Goal: Task Accomplishment & Management: Use online tool/utility

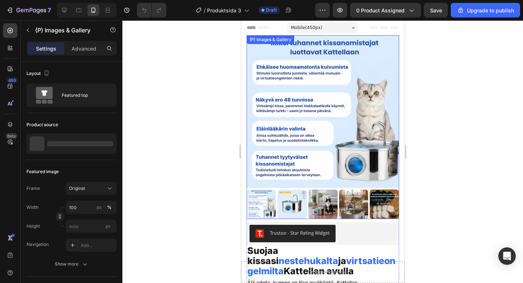
click at [298, 202] on img at bounding box center [291, 203] width 29 height 29
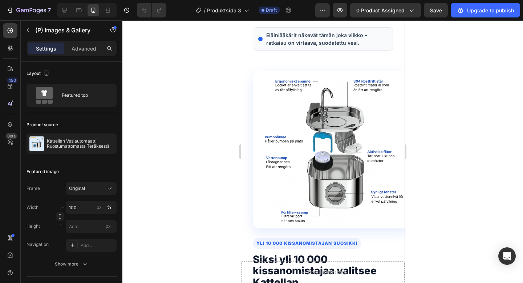
scroll to position [1382, 0]
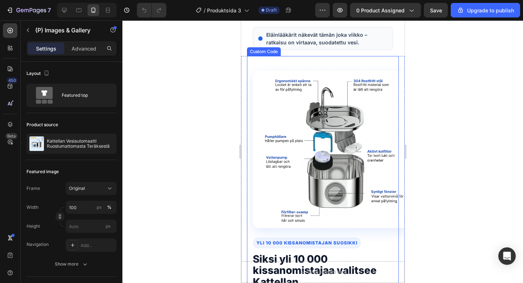
click at [516, 115] on div at bounding box center [322, 151] width 401 height 262
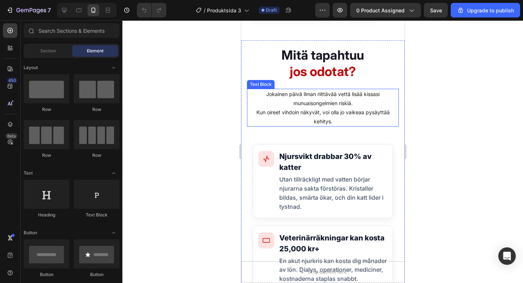
scroll to position [2316, 0]
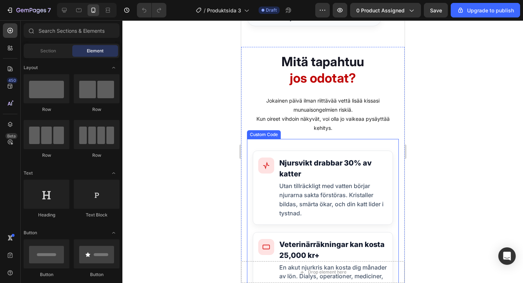
click at [350, 155] on div "Njursvikt drabbar 30% av katter Utan tillräckligt med vatten börjar njurarna sa…" at bounding box center [322, 187] width 140 height 74
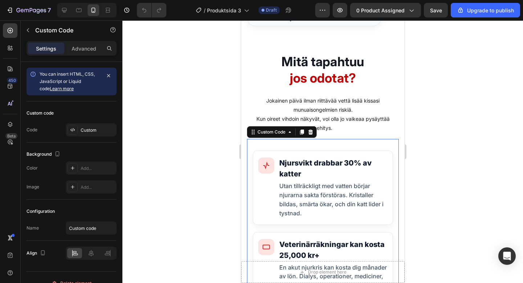
click at [347, 151] on div "Njursvikt drabbar 30% av katter Utan tillräckligt med vatten börjar njurarna sa…" at bounding box center [322, 187] width 140 height 74
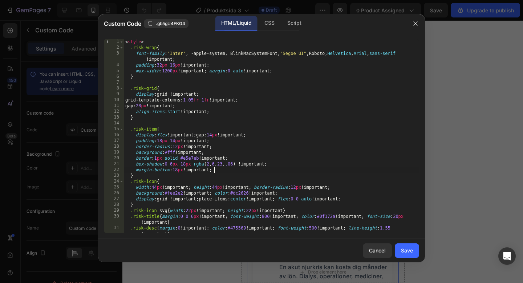
click at [241, 168] on div "< style > .risk-wrap { font-family : ' Inter ' , -apple-system, BlinkMacSystemF…" at bounding box center [271, 142] width 295 height 206
type textarea "</section>"
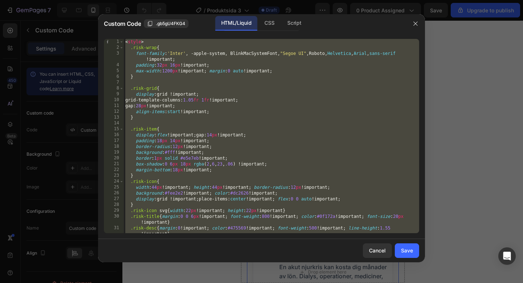
paste textarea
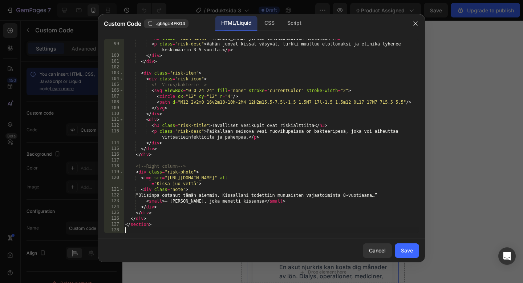
scroll to position [608, 0]
click at [409, 249] on div "Save" at bounding box center [407, 250] width 12 height 8
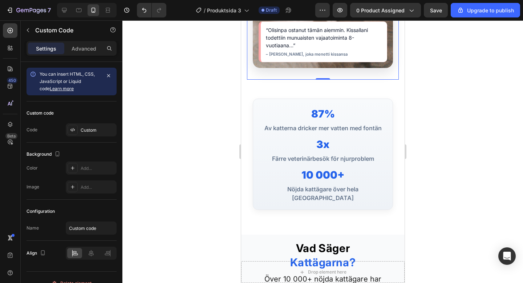
scroll to position [2917, 0]
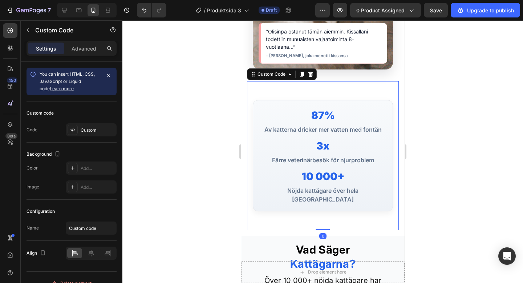
click at [314, 151] on div "3x" at bounding box center [322, 145] width 131 height 15
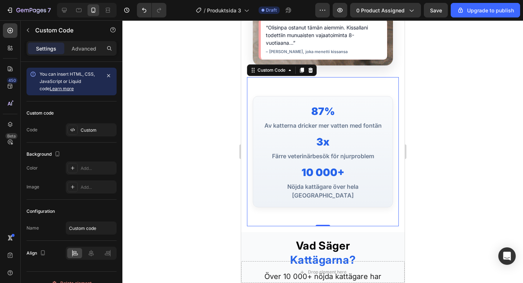
scroll to position [2912, 0]
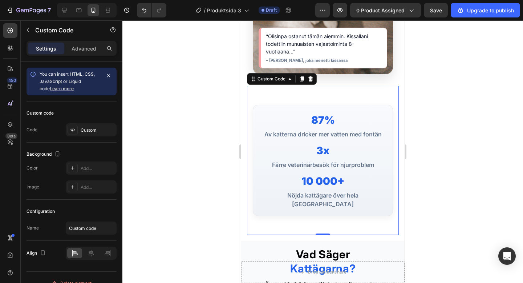
click at [331, 160] on div "Färre veterinärbesök för njurproblem" at bounding box center [322, 164] width 131 height 9
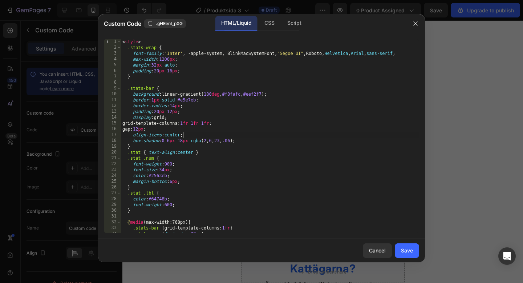
click at [203, 137] on div "< style > .stats-wrap { font-family : ' Inter ' , -apple-system, BlinkMacSystem…" at bounding box center [270, 142] width 298 height 206
type textarea "</section>"
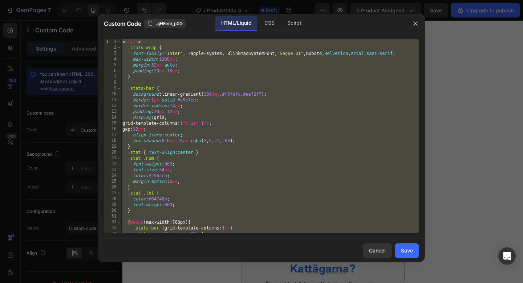
click at [415, 30] on div at bounding box center [415, 23] width 19 height 19
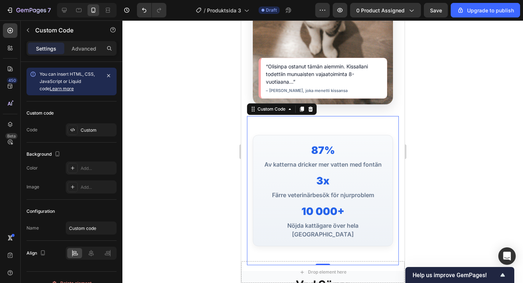
scroll to position [2883, 0]
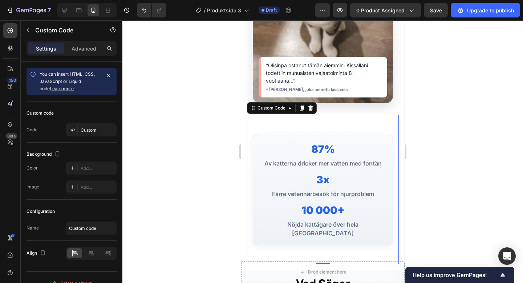
click at [283, 174] on div "3x" at bounding box center [322, 179] width 131 height 15
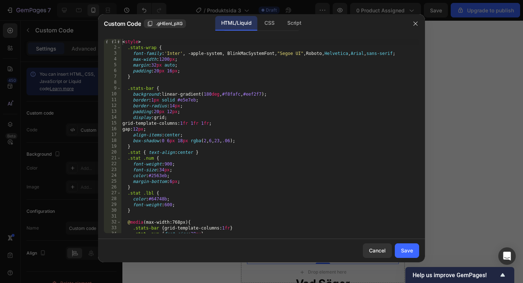
click at [210, 135] on div "< style > .stats-wrap { font-family : ' Inter ' , -apple-system, BlinkMacSystem…" at bounding box center [270, 142] width 298 height 206
type textarea "</section>"
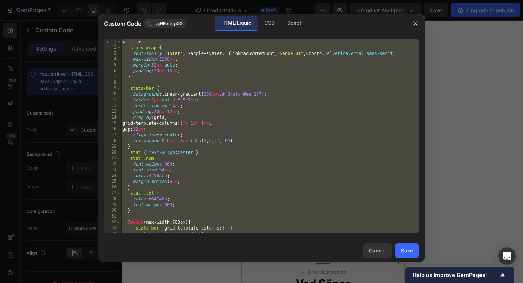
paste textarea
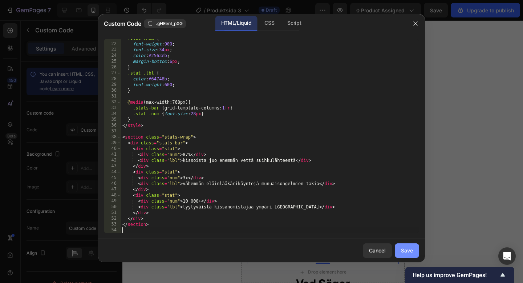
click at [405, 248] on div "Save" at bounding box center [407, 250] width 12 height 8
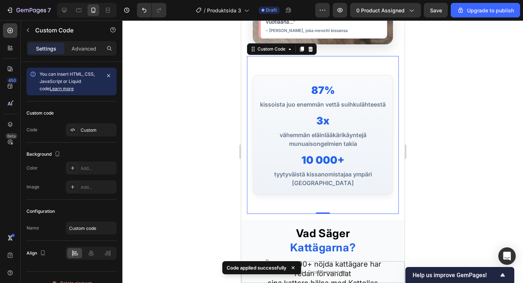
scroll to position [2939, 0]
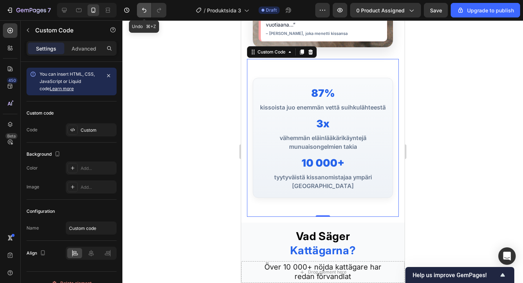
click at [142, 8] on icon "Undo/Redo" at bounding box center [144, 10] width 7 height 7
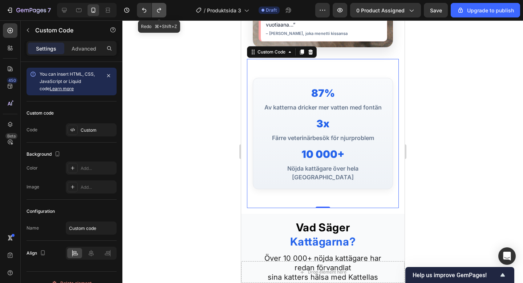
click at [163, 10] on button "Undo/Redo" at bounding box center [159, 10] width 15 height 15
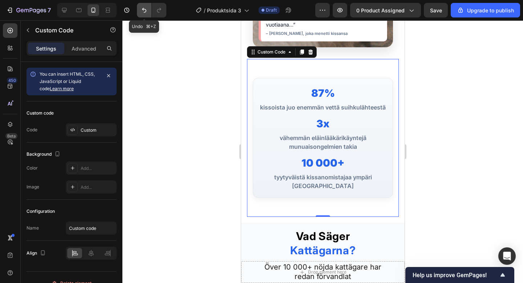
click at [145, 12] on icon "Undo/Redo" at bounding box center [144, 10] width 4 height 5
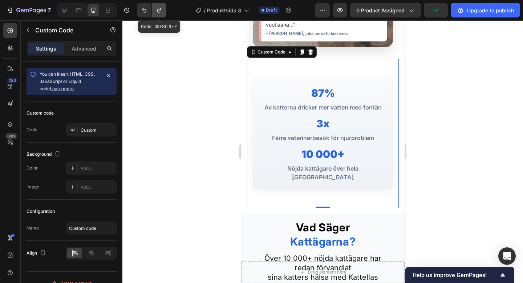
click at [155, 9] on icon "Undo/Redo" at bounding box center [158, 10] width 7 height 7
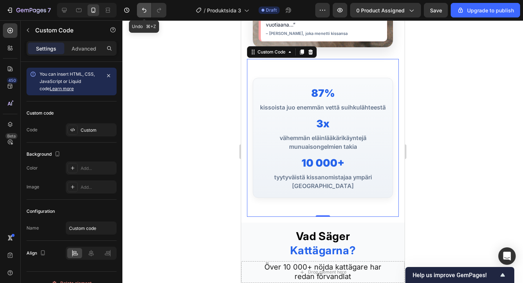
click at [144, 9] on icon "Undo/Redo" at bounding box center [144, 10] width 4 height 5
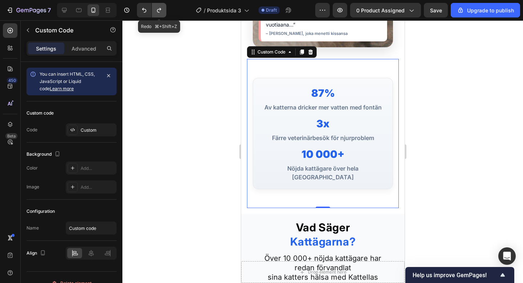
click at [162, 6] on button "Undo/Redo" at bounding box center [159, 10] width 15 height 15
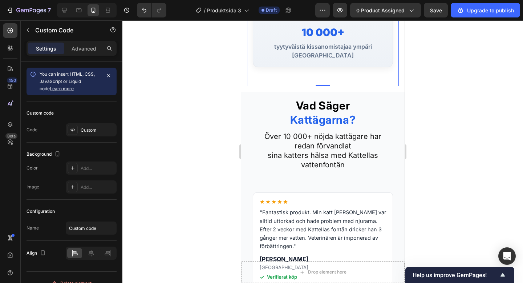
scroll to position [3073, 0]
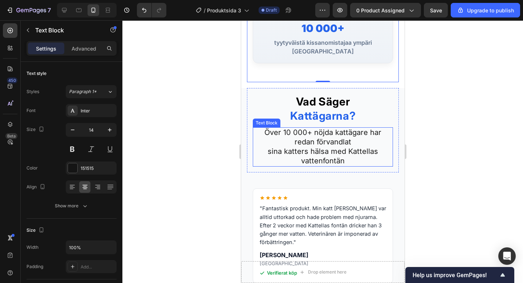
click at [354, 147] on span "sina katters hälsa med Kattellas vattenfontän" at bounding box center [322, 156] width 110 height 18
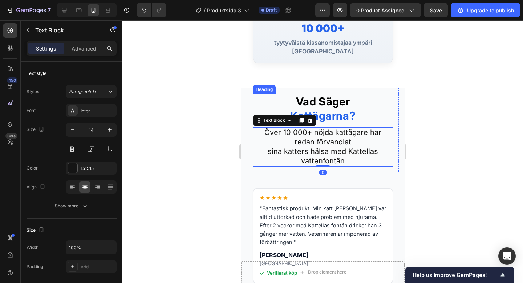
click at [360, 97] on h2 "Vad Säger Kattägarna?" at bounding box center [322, 109] width 140 height 30
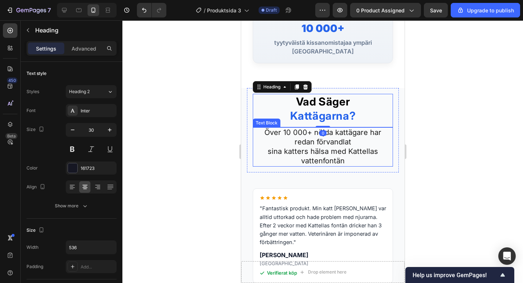
click at [354, 133] on p "Över 10 000+ nöjda kattägare har redan förvandlat" at bounding box center [322, 137] width 139 height 19
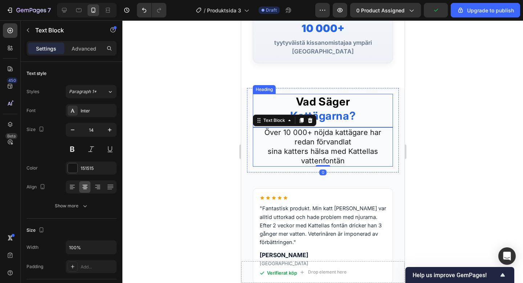
click at [336, 96] on strong "Vad Säger" at bounding box center [323, 101] width 54 height 13
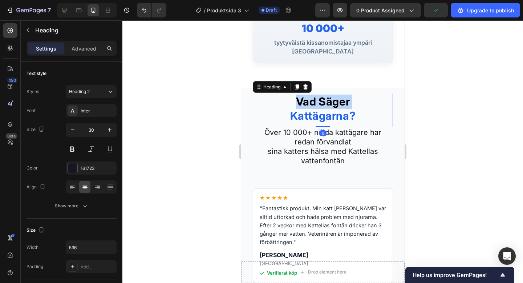
click at [336, 96] on strong "Vad Säger" at bounding box center [323, 101] width 54 height 13
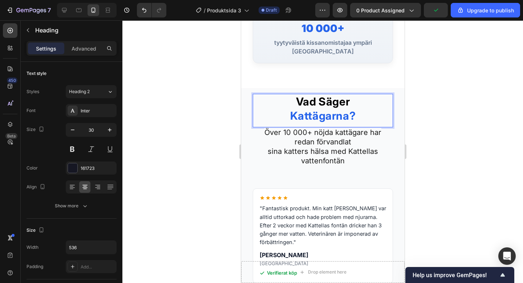
click at [359, 110] on p "Vad Säger Kattägarna?" at bounding box center [322, 108] width 139 height 28
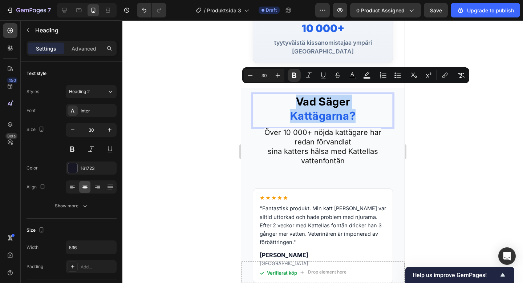
drag, startPoint x: 359, startPoint y: 109, endPoint x: 296, endPoint y: 96, distance: 64.9
click at [296, 96] on p "Vad Säger Kattägarna?" at bounding box center [322, 108] width 139 height 28
copy p "Vad Säger Kattägarna?"
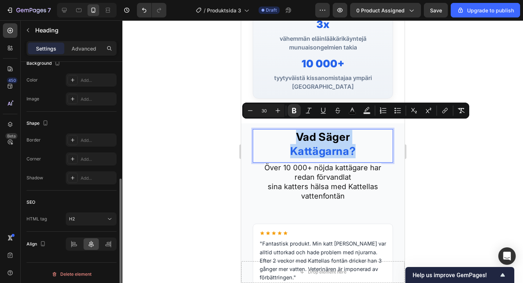
scroll to position [227, 0]
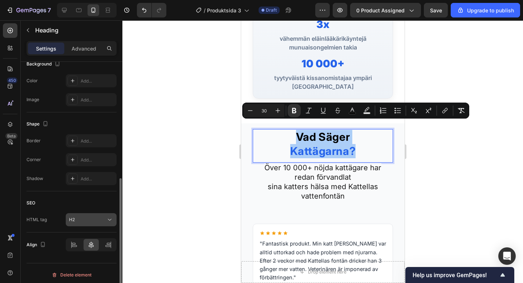
click at [100, 221] on div "H2" at bounding box center [87, 219] width 37 height 7
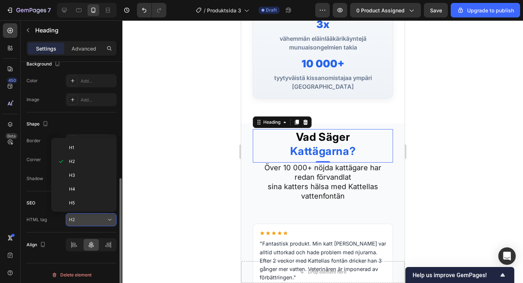
click at [99, 221] on div "H2" at bounding box center [87, 219] width 37 height 7
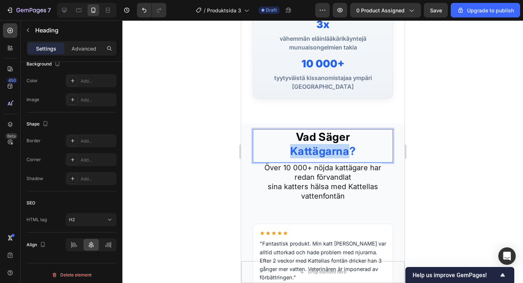
click at [323, 144] on strong "Kattägarna?" at bounding box center [323, 150] width 66 height 13
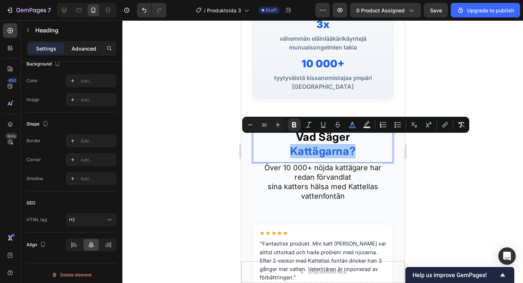
click at [83, 48] on p "Advanced" at bounding box center [84, 49] width 25 height 8
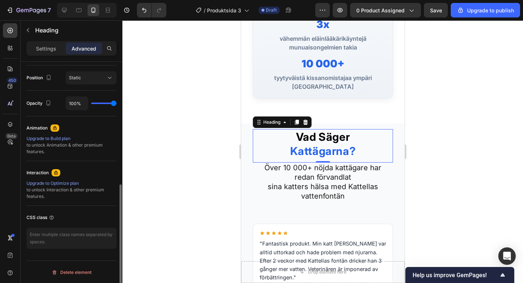
scroll to position [263, 0]
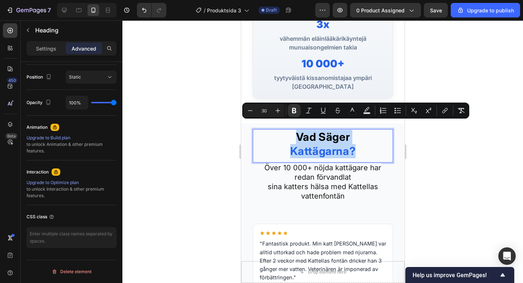
drag, startPoint x: 359, startPoint y: 143, endPoint x: 288, endPoint y: 127, distance: 72.7
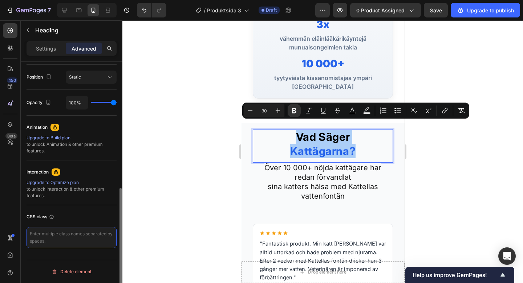
click at [41, 240] on textarea at bounding box center [72, 237] width 90 height 21
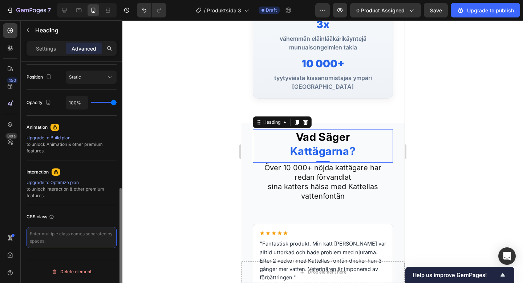
type textarea "```html Mitä sanovat<br>kissanomistajat? ```"
click at [41, 240] on textarea "```html Mitä sanovat<br>kissanomistajat? ```" at bounding box center [72, 241] width 90 height 29
drag, startPoint x: 65, startPoint y: 244, endPoint x: 22, endPoint y: 217, distance: 50.7
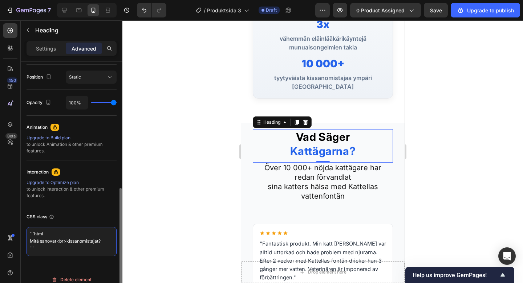
click at [22, 217] on div "Display on Desktop Yes No Tablet Yes No Mobile Yes No Spacing (px) 0 0 0 0 0 0 …" at bounding box center [72, 55] width 102 height 512
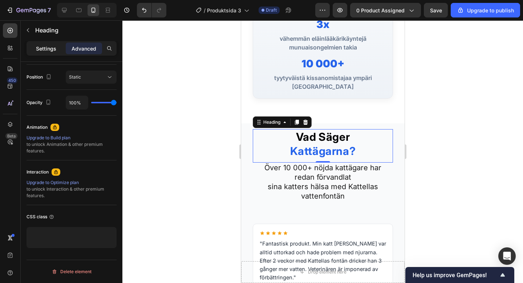
click at [33, 49] on div "Settings" at bounding box center [46, 49] width 36 height 12
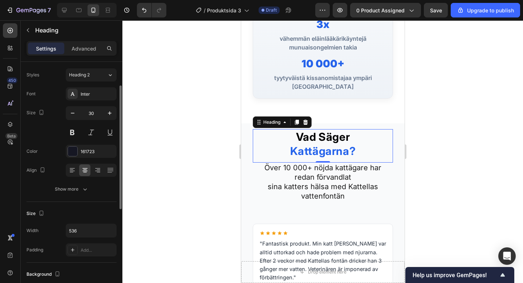
scroll to position [28, 0]
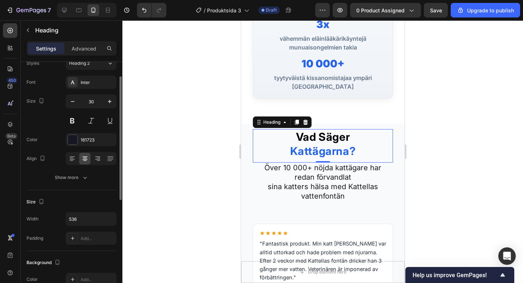
click at [68, 167] on div "Font Inter Size 30 Color 161723 Align Show more" at bounding box center [72, 130] width 90 height 108
click at [70, 179] on div "Show more" at bounding box center [72, 177] width 34 height 7
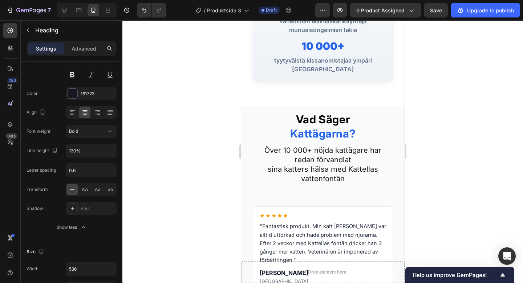
scroll to position [3053, 0]
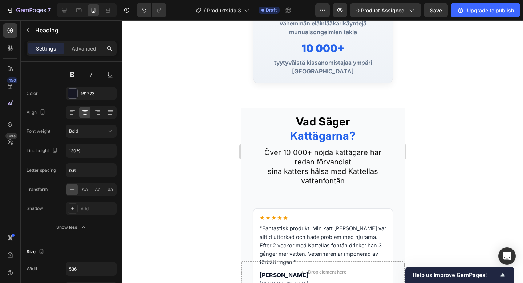
click at [321, 116] on strong "Vad Säger" at bounding box center [323, 121] width 54 height 13
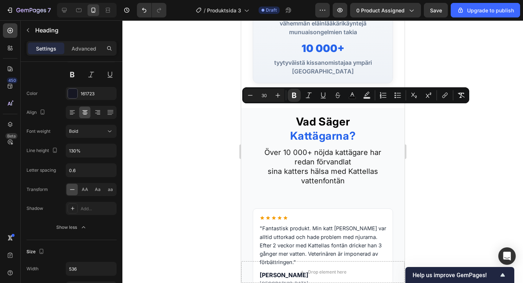
click at [349, 129] on strong "Kattägarna?" at bounding box center [323, 135] width 66 height 13
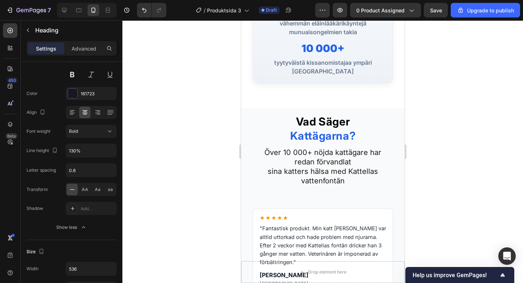
click at [358, 125] on p "Vad Säger Kattägarna?" at bounding box center [322, 128] width 139 height 28
click at [326, 129] on strong "Kattägarna?" at bounding box center [323, 135] width 66 height 13
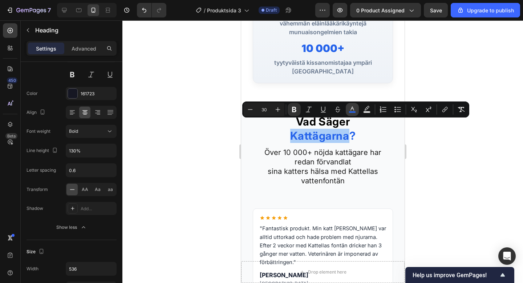
click at [352, 111] on rect "Editor contextual toolbar" at bounding box center [352, 112] width 7 height 2
type input "2563EB"
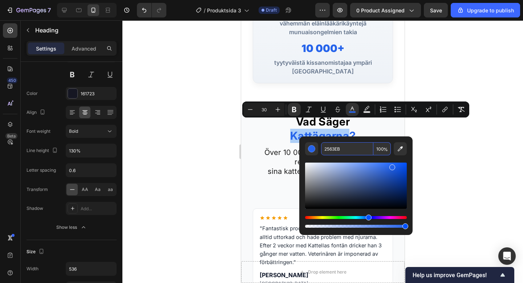
click at [332, 151] on input "2563EB" at bounding box center [347, 148] width 52 height 13
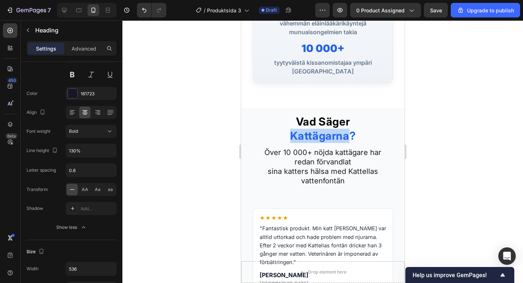
click at [311, 130] on strong "Kattägarna?" at bounding box center [323, 135] width 66 height 13
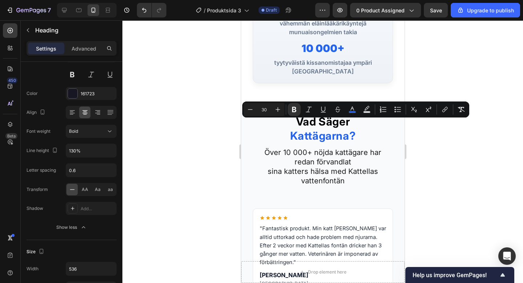
click at [355, 129] on strong "Kattägarna?" at bounding box center [323, 135] width 66 height 13
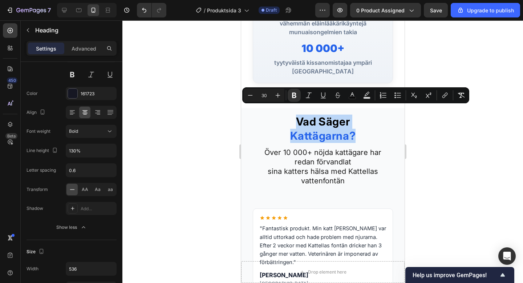
drag, startPoint x: 355, startPoint y: 128, endPoint x: 287, endPoint y: 109, distance: 70.9
click at [287, 114] on p "Vad Säger Kattägarna?" at bounding box center [322, 128] width 139 height 28
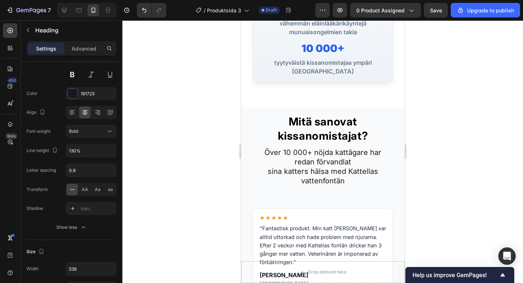
click at [302, 130] on strong "kissanomistajat?" at bounding box center [323, 135] width 90 height 13
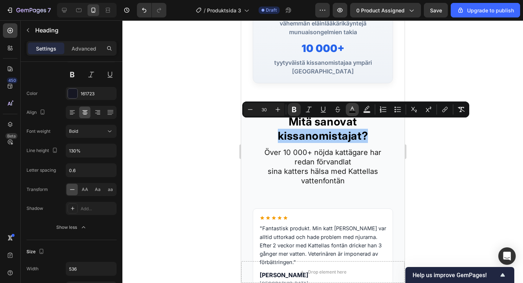
click at [351, 109] on icon "Editor contextual toolbar" at bounding box center [352, 109] width 7 height 7
type input "000000"
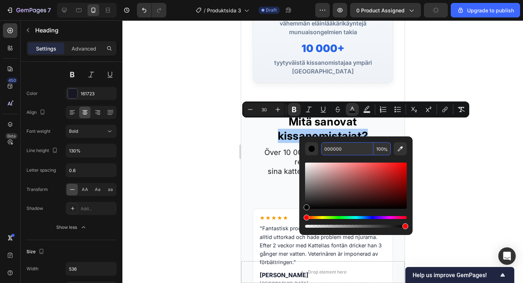
click at [341, 149] on input "000000" at bounding box center [347, 148] width 52 height 13
paste input "2563EB"
type input "2563EB"
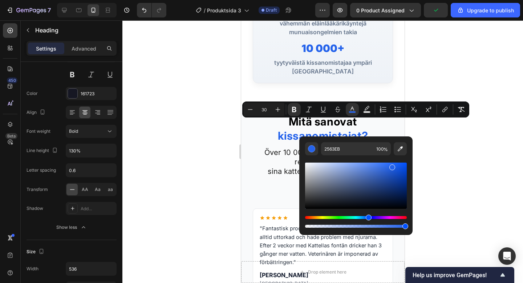
click at [466, 181] on div at bounding box center [322, 151] width 401 height 262
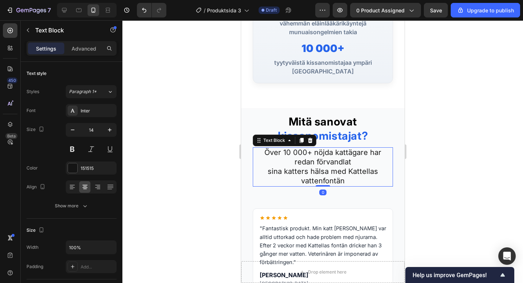
click at [323, 167] on span "sina katters hälsa med Kattellas vattenfontän" at bounding box center [322, 176] width 110 height 18
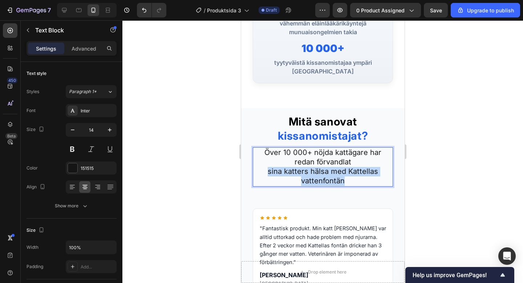
click at [323, 167] on span "sina katters hälsa med Kattellas vattenfontän" at bounding box center [322, 176] width 110 height 18
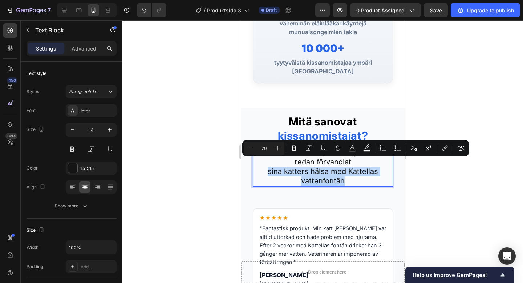
click at [323, 167] on span "sina katters hälsa med Kattellas vattenfontän" at bounding box center [322, 176] width 110 height 18
click at [353, 168] on p "sina katters hälsa med Kattellas vattenfontän" at bounding box center [322, 176] width 139 height 19
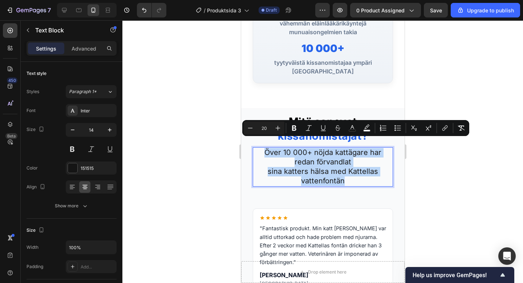
drag, startPoint x: 351, startPoint y: 176, endPoint x: 255, endPoint y: 144, distance: 101.1
click at [255, 147] on div "Över 10 000+ nöjda kattägare har redan förvandlat sina katters hälsa med Kattel…" at bounding box center [322, 167] width 140 height 40
copy div "Över 10 000+ nöjda kattägare har redan förvandlat sina katters hälsa med Kattel…"
click at [321, 174] on span "sina katters hälsa med Kattellas vattenfontän" at bounding box center [322, 176] width 110 height 18
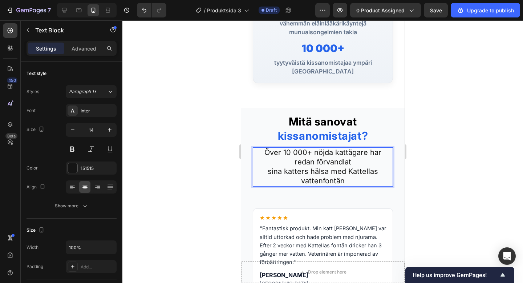
click at [344, 155] on p "Över 10 000+ nöjda kattägare har redan förvandlat" at bounding box center [322, 157] width 139 height 19
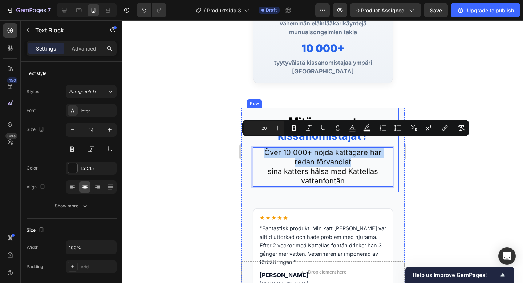
drag, startPoint x: 344, startPoint y: 155, endPoint x: 252, endPoint y: 142, distance: 92.8
click at [252, 142] on div "⁠⁠⁠⁠⁠⁠⁠ Mitä sanovat kissanomistajat? Heading Över 10 000+ nöjda kattägare har …" at bounding box center [323, 150] width 152 height 85
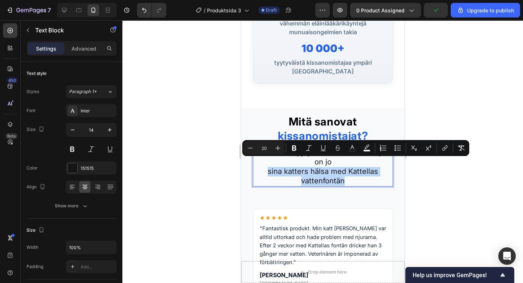
drag, startPoint x: 353, startPoint y: 177, endPoint x: 254, endPoint y: 164, distance: 100.7
click at [254, 167] on p "sina katters hälsa med Kattellas vattenfontän" at bounding box center [322, 176] width 139 height 19
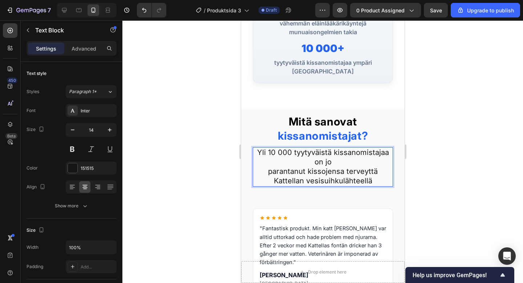
click at [296, 155] on p "Yli 10 000 tyytyväistä kissanomistajaa on jo" at bounding box center [322, 157] width 139 height 19
click at [142, 13] on icon "Undo/Redo" at bounding box center [144, 10] width 7 height 7
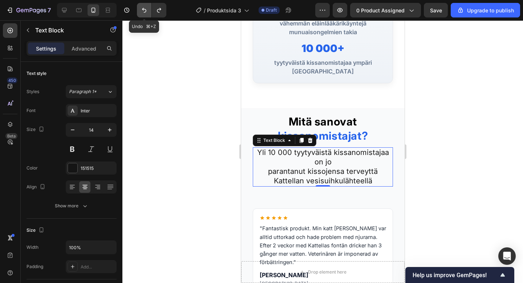
click at [142, 13] on icon "Undo/Redo" at bounding box center [144, 10] width 7 height 7
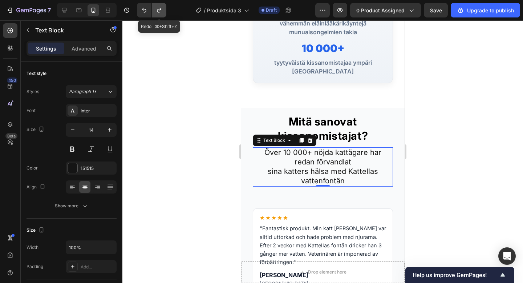
click at [158, 13] on icon "Undo/Redo" at bounding box center [158, 10] width 7 height 7
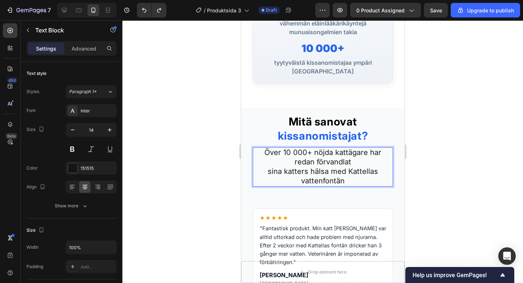
click at [344, 176] on span "sina katters hälsa med Kattellas vattenfontän" at bounding box center [322, 176] width 110 height 18
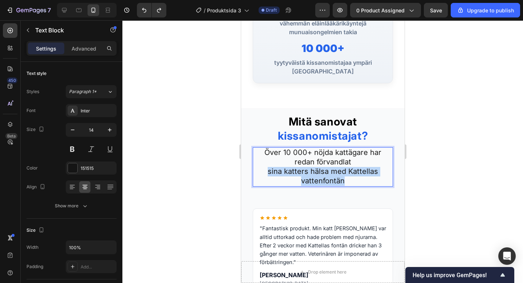
click at [344, 176] on span "sina katters hälsa med Kattellas vattenfontän" at bounding box center [322, 176] width 110 height 18
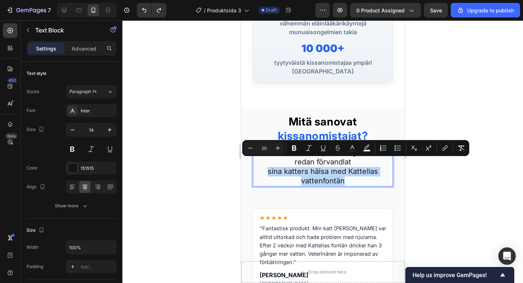
click at [347, 173] on p "sina katters hälsa med Kattellas vattenfontän" at bounding box center [322, 176] width 139 height 19
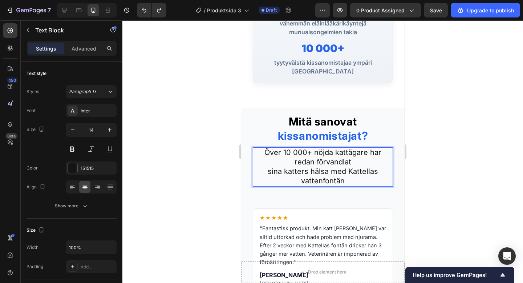
click at [347, 173] on p "sina katters hälsa med Kattellas vattenfontän" at bounding box center [322, 176] width 139 height 19
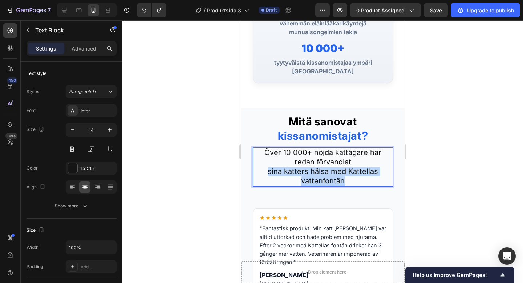
click at [347, 173] on p "sina katters hälsa med Kattellas vattenfontän" at bounding box center [322, 176] width 139 height 19
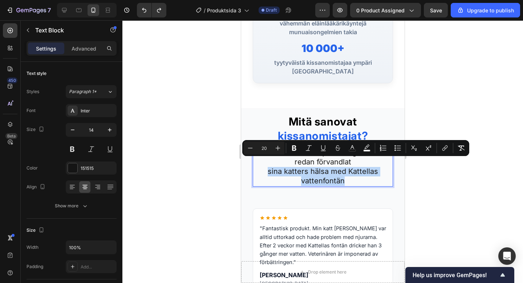
click at [347, 173] on p "sina katters hälsa med Kattellas vattenfontän" at bounding box center [322, 176] width 139 height 19
click at [346, 170] on p "sina katters hälsa med Kattellas vattenfontän" at bounding box center [322, 176] width 139 height 19
click at [353, 172] on p "sina katters hälsa med Kattellas vattenfontän" at bounding box center [322, 176] width 139 height 19
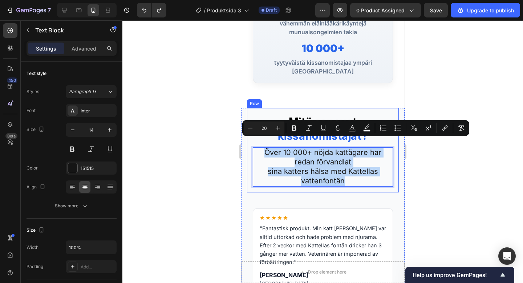
drag, startPoint x: 348, startPoint y: 175, endPoint x: 251, endPoint y: 145, distance: 100.9
click at [251, 145] on div "Mitä sanovat kissanomistajat? Heading Över 10 000+ nöjda kattägare har redan fö…" at bounding box center [323, 150] width 152 height 85
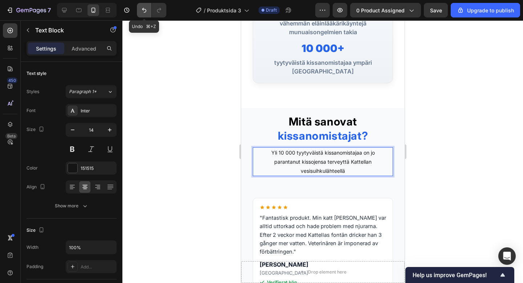
click at [145, 9] on icon "Undo/Redo" at bounding box center [144, 10] width 4 height 5
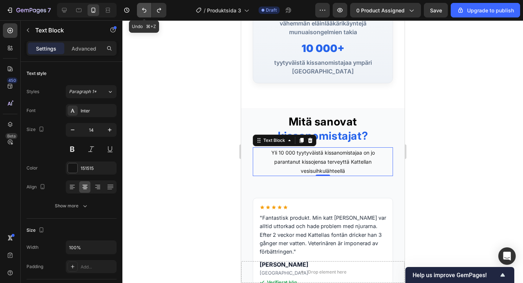
click at [145, 9] on icon "Undo/Redo" at bounding box center [144, 10] width 4 height 5
click at [482, 198] on div at bounding box center [322, 151] width 401 height 262
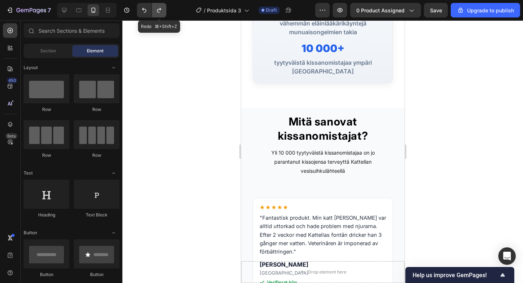
click at [156, 8] on icon "Undo/Redo" at bounding box center [158, 10] width 7 height 7
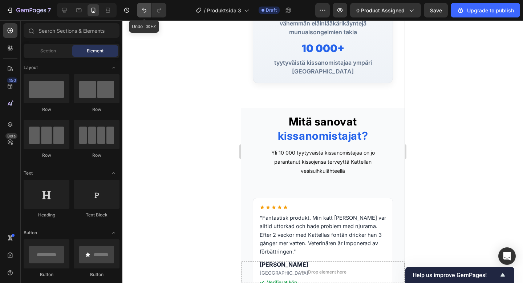
click at [143, 12] on icon "Undo/Redo" at bounding box center [144, 10] width 7 height 7
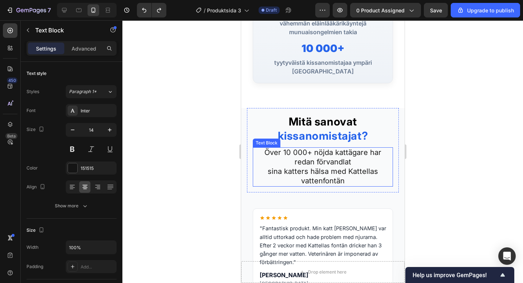
click at [318, 148] on span "Över 10 000+ nöjda kattägare har redan förvandlat" at bounding box center [322, 157] width 117 height 18
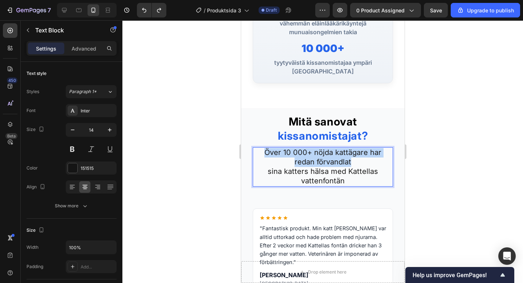
click at [318, 148] on span "Över 10 000+ nöjda kattägare har redan förvandlat" at bounding box center [322, 157] width 117 height 18
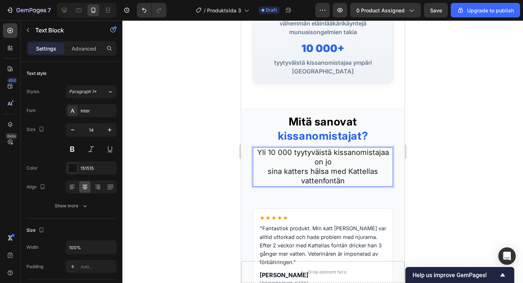
click at [310, 168] on p "sina katters hälsa med Kattellas vattenfontän" at bounding box center [322, 176] width 139 height 19
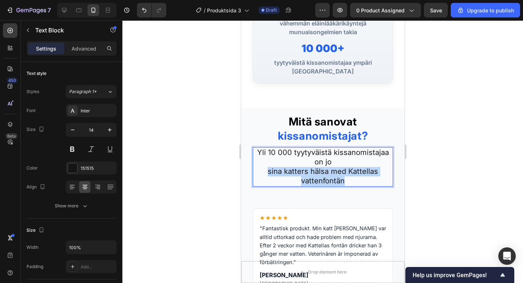
click at [310, 168] on p "sina katters hälsa med Kattellas vattenfontän" at bounding box center [322, 176] width 139 height 19
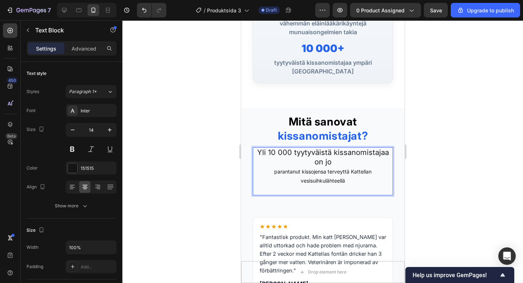
click at [351, 171] on p "parantanut kissojensa terveyttä Kattellan vesisuihkulähteellä" at bounding box center [322, 176] width 139 height 18
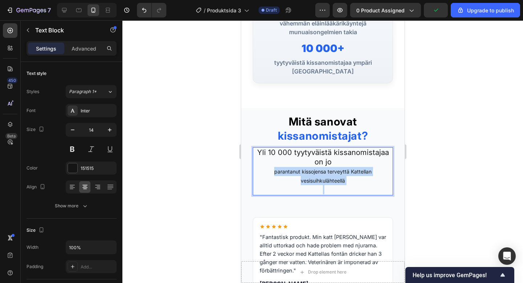
click at [351, 171] on p "parantanut kissojensa terveyttä Kattellan vesisuihkulähteellä" at bounding box center [322, 176] width 139 height 18
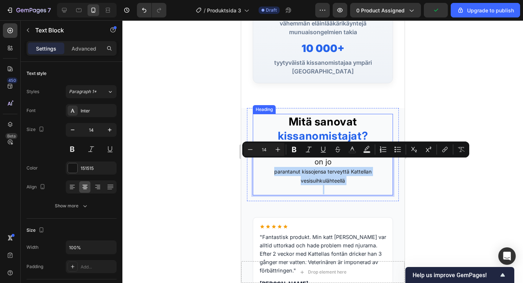
click at [284, 119] on h2 "Mitä sanovat kissanomistajat?" at bounding box center [322, 129] width 140 height 30
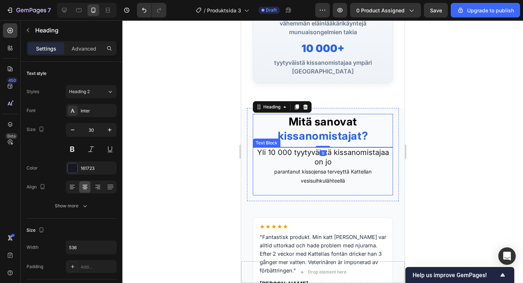
click at [312, 157] on p "Yli 10 000 tyytyväistä kissanomistajaa on jo" at bounding box center [322, 157] width 139 height 19
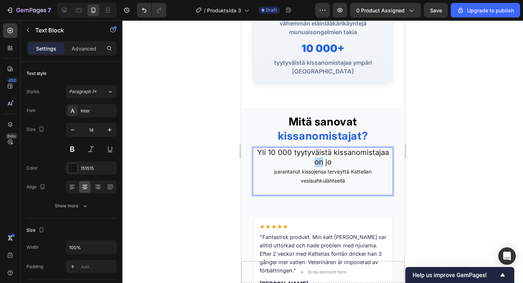
click at [319, 157] on span "Yli 10 000 tyytyväistä kissanomistajaa on jo" at bounding box center [323, 157] width 132 height 18
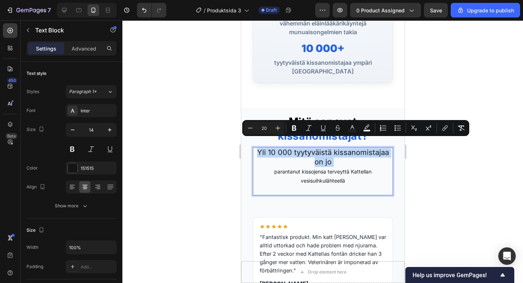
type input "14"
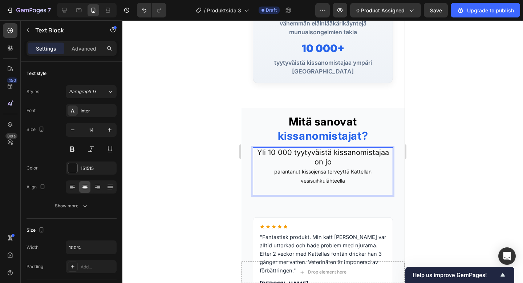
click at [327, 167] on p "parantanut kissojensa terveyttä Kattellan vesisuihkulähteellä" at bounding box center [322, 176] width 139 height 18
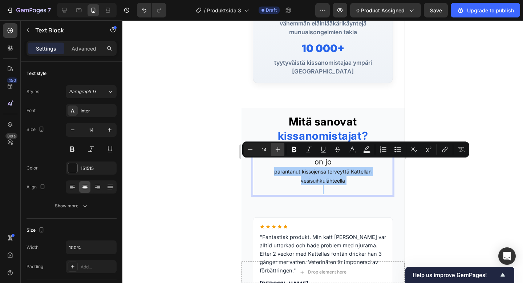
click at [278, 147] on icon "Editor contextual toolbar" at bounding box center [278, 149] width 5 height 5
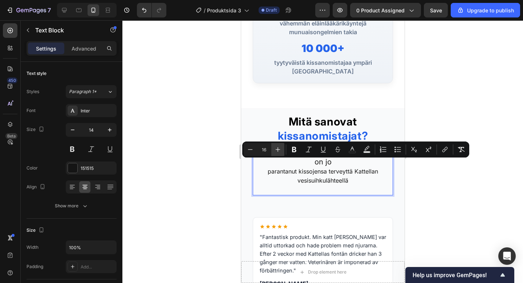
click at [278, 147] on icon "Editor contextual toolbar" at bounding box center [278, 149] width 5 height 5
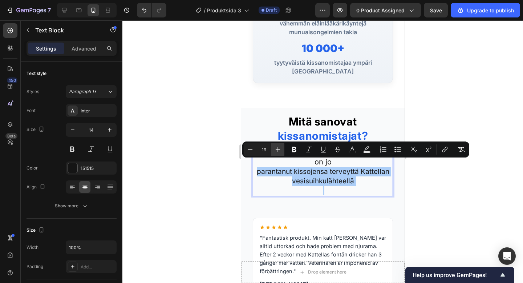
click at [278, 147] on icon "Editor contextual toolbar" at bounding box center [278, 149] width 5 height 5
type input "20"
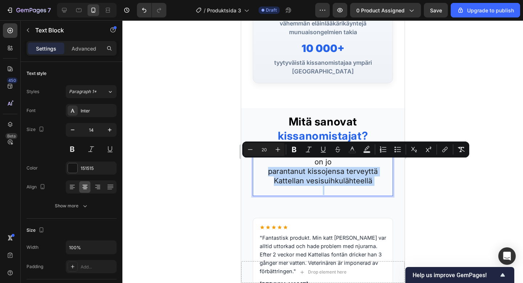
click at [392, 170] on div "Yli 10 000 tyytyväistä kissanomistajaa on jo parantanut kissojensa terveyttä Ka…" at bounding box center [322, 171] width 140 height 49
click at [419, 181] on div at bounding box center [322, 151] width 401 height 262
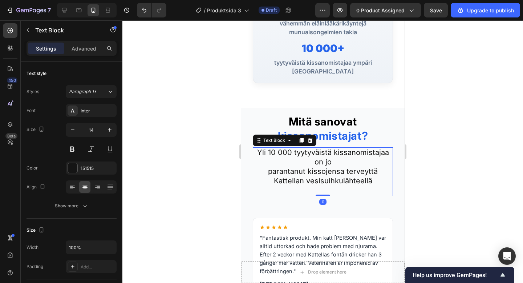
click at [345, 157] on p "Yli 10 000 tyytyväistä kissanomistajaa on jo" at bounding box center [322, 157] width 139 height 19
click at [502, 216] on div at bounding box center [322, 151] width 401 height 262
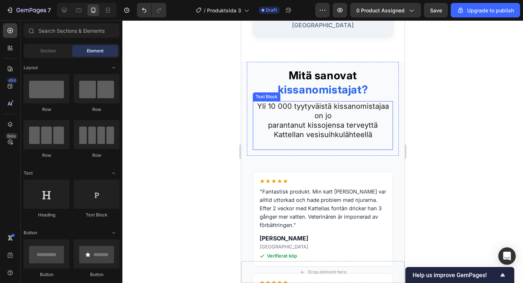
scroll to position [3103, 0]
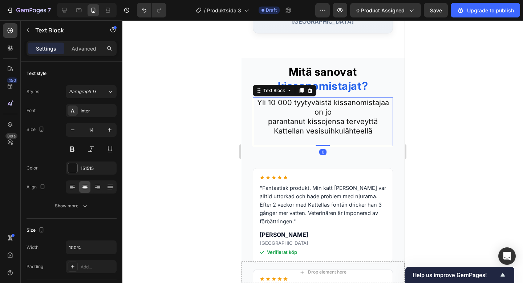
click at [350, 136] on p "Rich Text Editor. Editing area: main" at bounding box center [322, 140] width 139 height 9
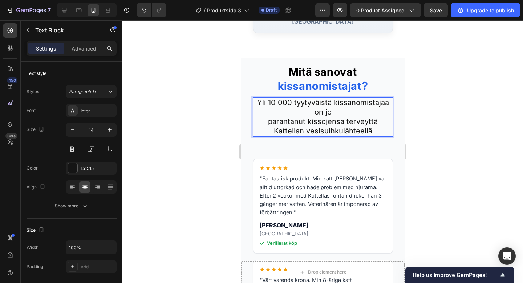
click at [431, 158] on div at bounding box center [322, 151] width 401 height 262
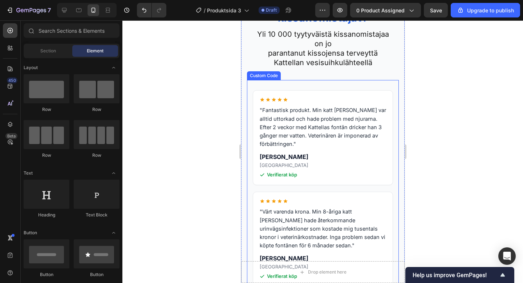
scroll to position [3165, 0]
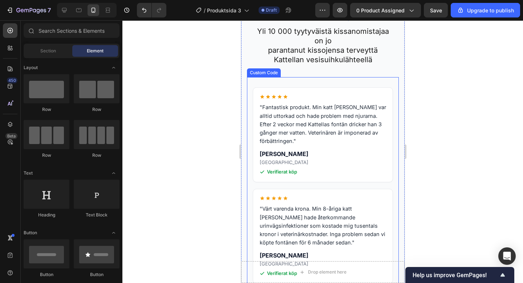
click at [356, 173] on div "Verifierat köp" at bounding box center [322, 171] width 126 height 7
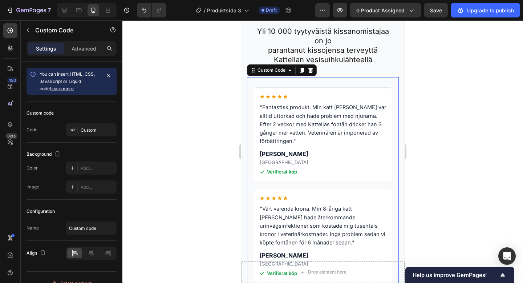
click at [289, 90] on article ""Fantastisk produkt. Min katt Tiger var alltid uttorkad och hade problem med nj…" at bounding box center [322, 134] width 140 height 95
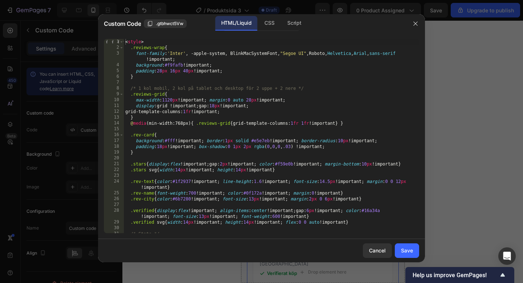
click at [292, 182] on div "< style > .reviews-wrap { font-family : ' Inter ' , -apple-system, BlinkMacSyst…" at bounding box center [271, 142] width 295 height 206
type textarea "</section>"
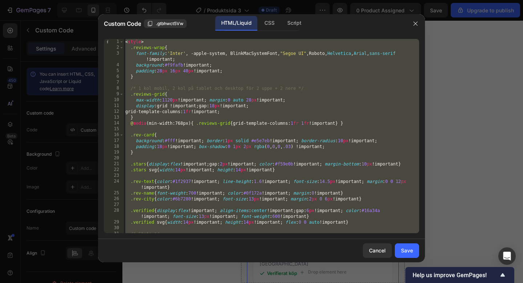
paste textarea
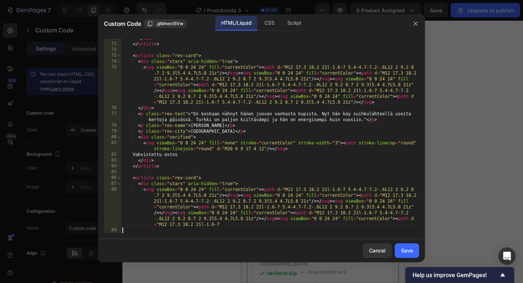
scroll to position [544, 0]
click at [405, 251] on div "Save" at bounding box center [407, 250] width 12 height 8
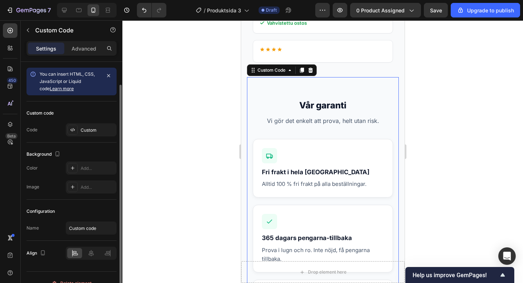
scroll to position [12, 0]
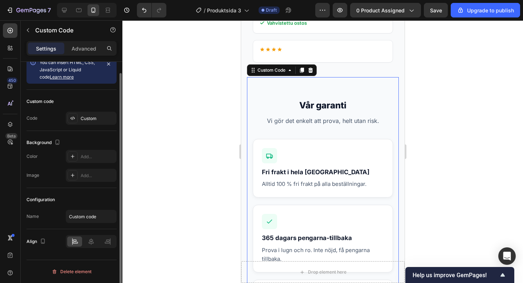
click at [367, 114] on section "Vår garanti Vi gör det enkelt att prova, helt utan risk. Fri frakt i hela Sveri…" at bounding box center [323, 222] width 152 height 291
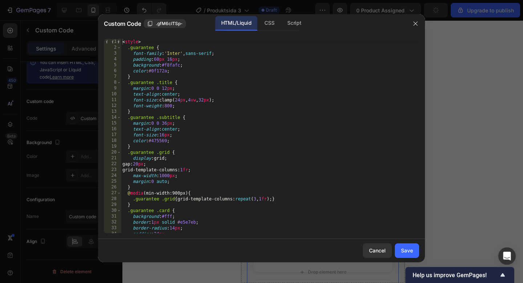
click at [415, 14] on div at bounding box center [415, 23] width 19 height 19
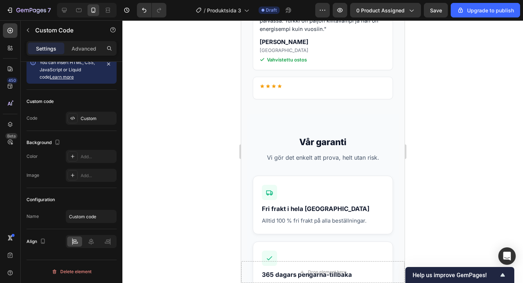
scroll to position [3470, 0]
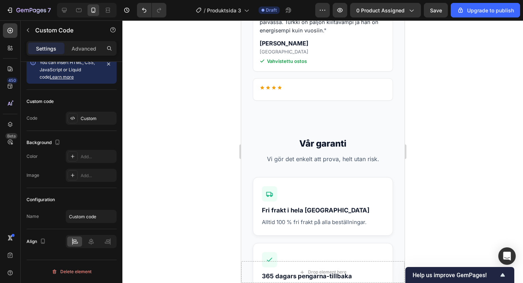
click at [368, 140] on h2 "Vår garanti" at bounding box center [322, 143] width 140 height 13
click at [348, 135] on section "Vår garanti Vi gör det enkelt att prova, helt utan risk. Fri frakt i hela Sveri…" at bounding box center [323, 260] width 152 height 291
click at [359, 95] on article at bounding box center [322, 89] width 140 height 23
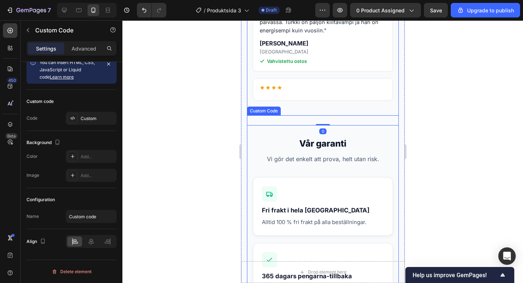
click at [361, 157] on p "Vi gör det enkelt att prova, helt utan risk." at bounding box center [322, 158] width 140 height 9
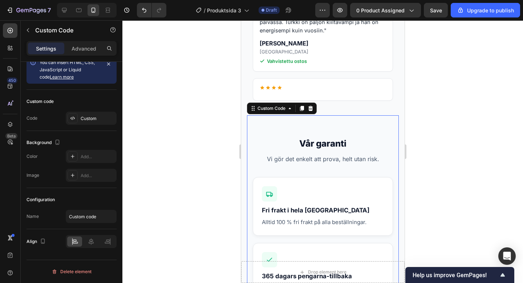
click at [361, 149] on h2 "Vår garanti" at bounding box center [322, 143] width 140 height 13
click at [355, 144] on h2 "Vår garanti" at bounding box center [322, 143] width 140 height 13
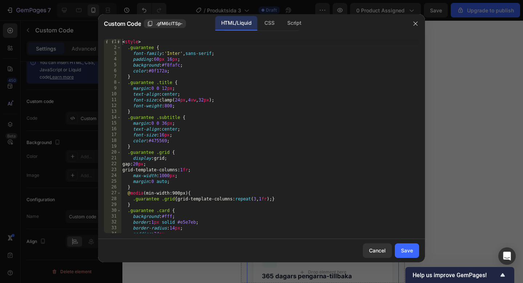
click at [214, 150] on div "< style > .guarantee { font-family : ' Inter ' , sans-serif ; padding : 60 px 1…" at bounding box center [270, 142] width 298 height 206
type textarea "</section>"
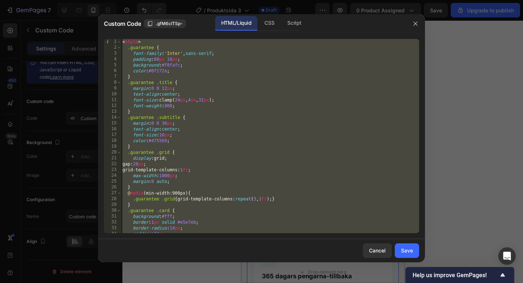
paste textarea
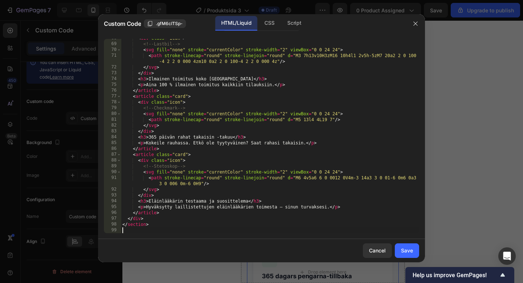
scroll to position [393, 0]
click at [405, 251] on div "Save" at bounding box center [407, 250] width 12 height 8
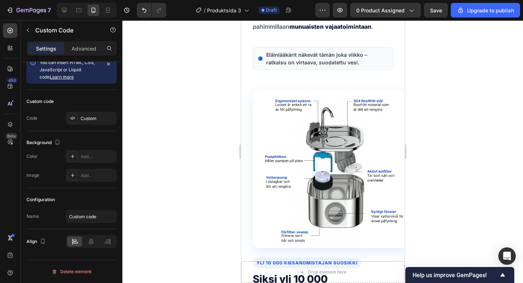
scroll to position [1371, 0]
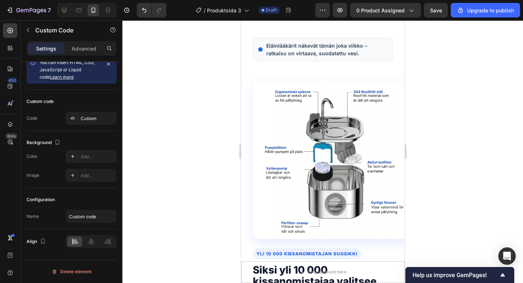
click at [275, 150] on img at bounding box center [330, 159] width 157 height 157
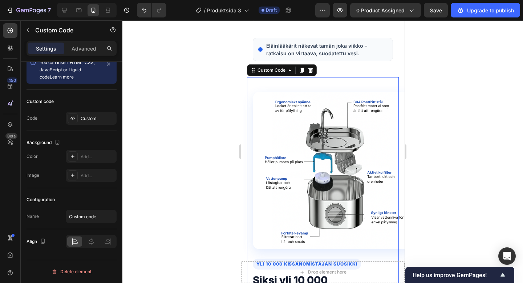
click at [275, 150] on img at bounding box center [330, 170] width 157 height 157
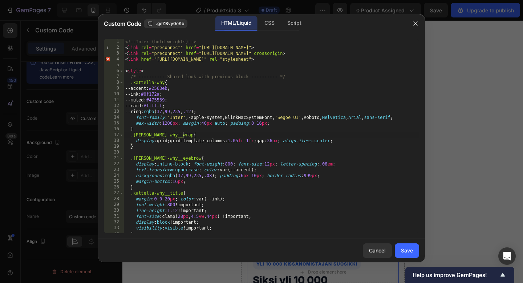
click at [251, 134] on div "<!-- Inter (bold weights) --> < link rel = "preconnect" href = "https://fonts.g…" at bounding box center [271, 142] width 295 height 206
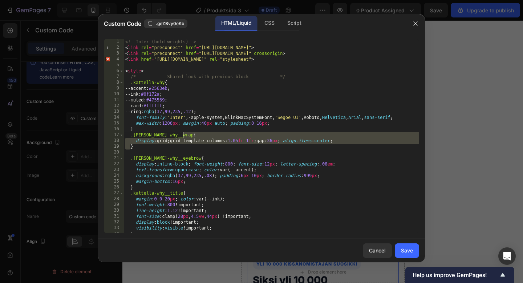
click at [251, 134] on div "<!-- Inter (bold weights) --> < link rel = "preconnect" href = "https://fonts.g…" at bounding box center [271, 142] width 295 height 206
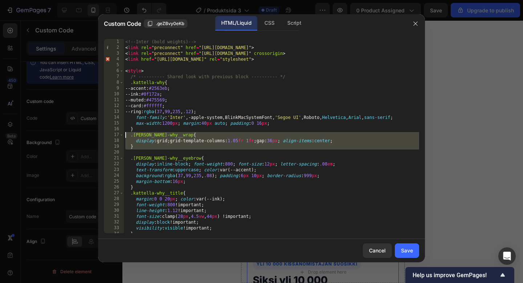
type textarea "</div"
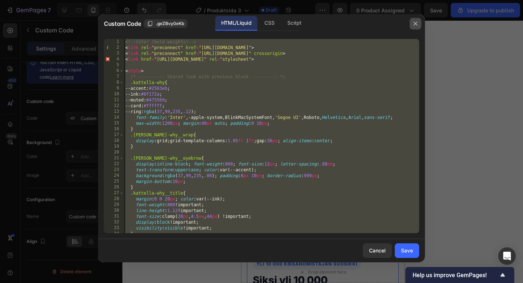
click at [419, 25] on button "button" at bounding box center [416, 24] width 12 height 12
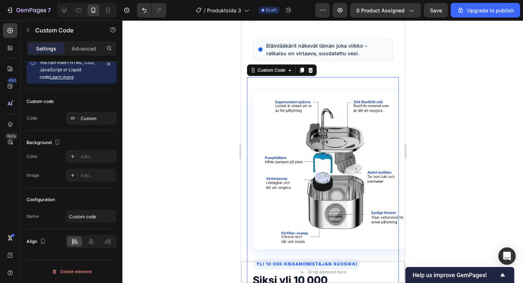
click at [313, 132] on img at bounding box center [330, 170] width 157 height 157
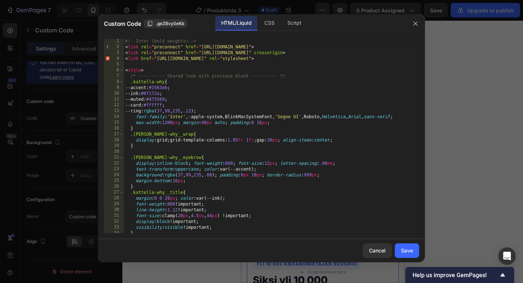
scroll to position [0, 0]
click at [415, 20] on button "button" at bounding box center [416, 24] width 12 height 12
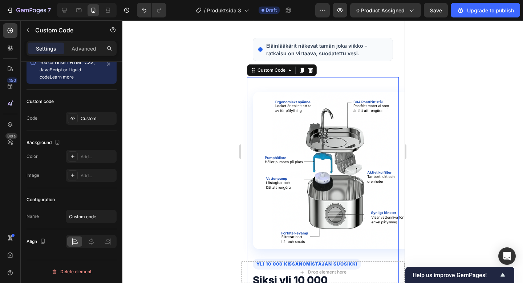
click at [298, 133] on img at bounding box center [330, 170] width 157 height 157
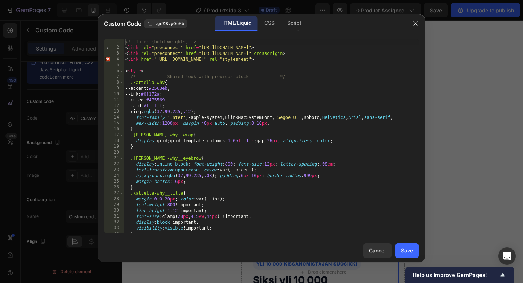
click at [259, 129] on div "<!-- Inter (bold weights) --> < link rel = "preconnect" href = "https://fonts.g…" at bounding box center [271, 142] width 295 height 206
click at [256, 122] on div "<!-- Inter (bold weights) --> < link rel = "preconnect" href = "https://fonts.g…" at bounding box center [271, 142] width 295 height 206
type textarea "</div"
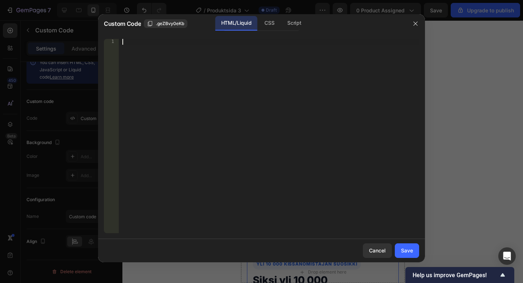
paste textarea
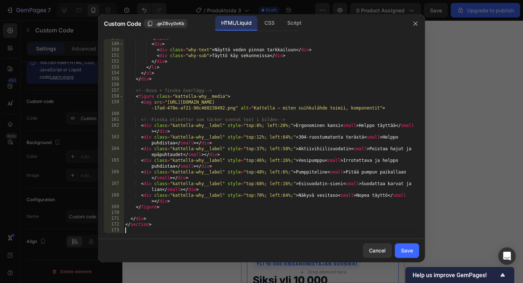
scroll to position [905, 0]
click at [401, 246] on button "Save" at bounding box center [407, 250] width 24 height 15
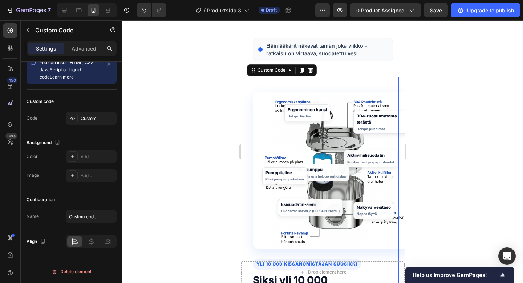
click at [302, 120] on img at bounding box center [330, 170] width 157 height 157
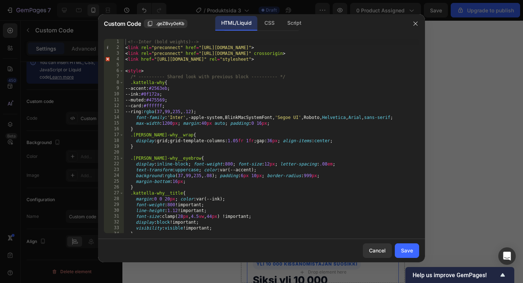
click at [177, 71] on div "<!-- Inter (bold weights) --> < link rel = "preconnect" href = "https://fonts.g…" at bounding box center [271, 142] width 295 height 206
type textarea "</section>"
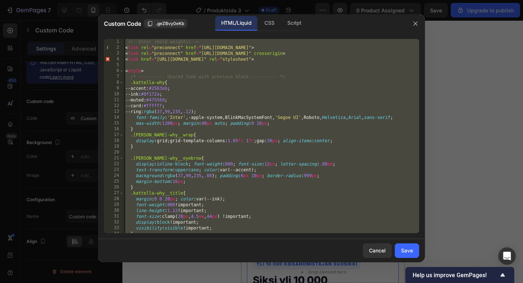
paste textarea
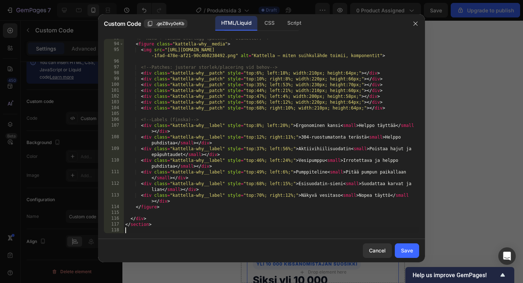
scroll to position [649, 0]
click at [405, 245] on button "Save" at bounding box center [407, 250] width 24 height 15
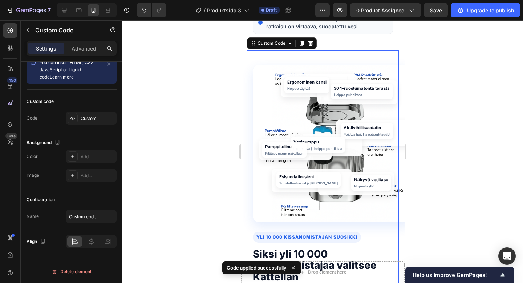
scroll to position [1399, 0]
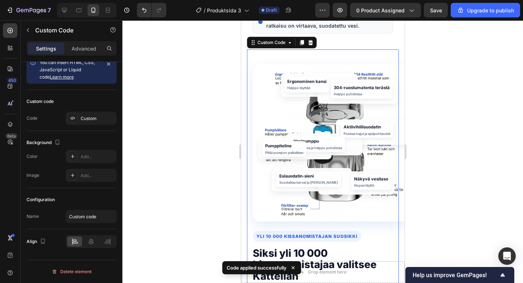
click at [195, 114] on div at bounding box center [322, 151] width 401 height 262
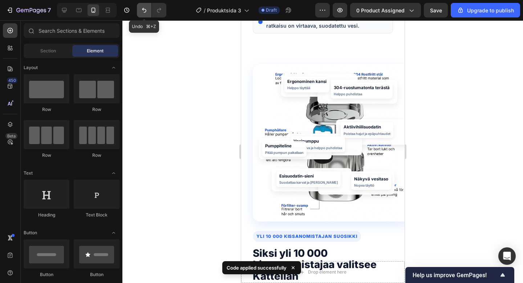
click at [138, 11] on button "Undo/Redo" at bounding box center [144, 10] width 15 height 15
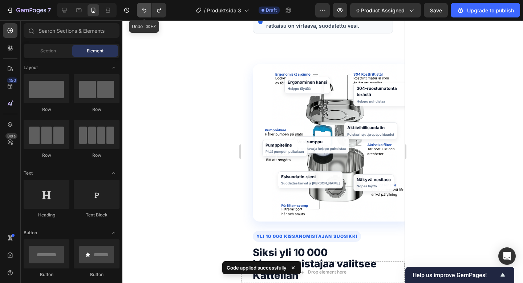
click at [138, 11] on button "Undo/Redo" at bounding box center [144, 10] width 15 height 15
